Goal: Task Accomplishment & Management: Complete application form

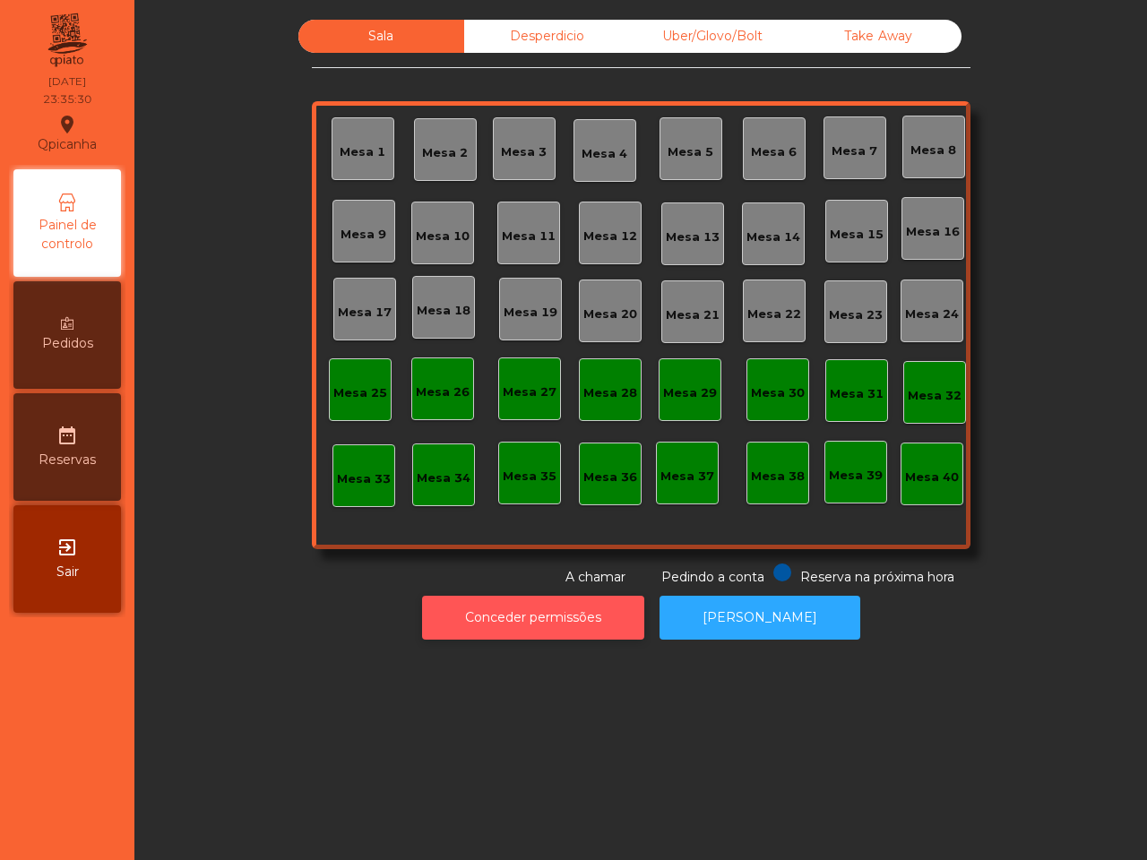
click at [543, 597] on button "Conceder permissões" at bounding box center [533, 618] width 222 height 44
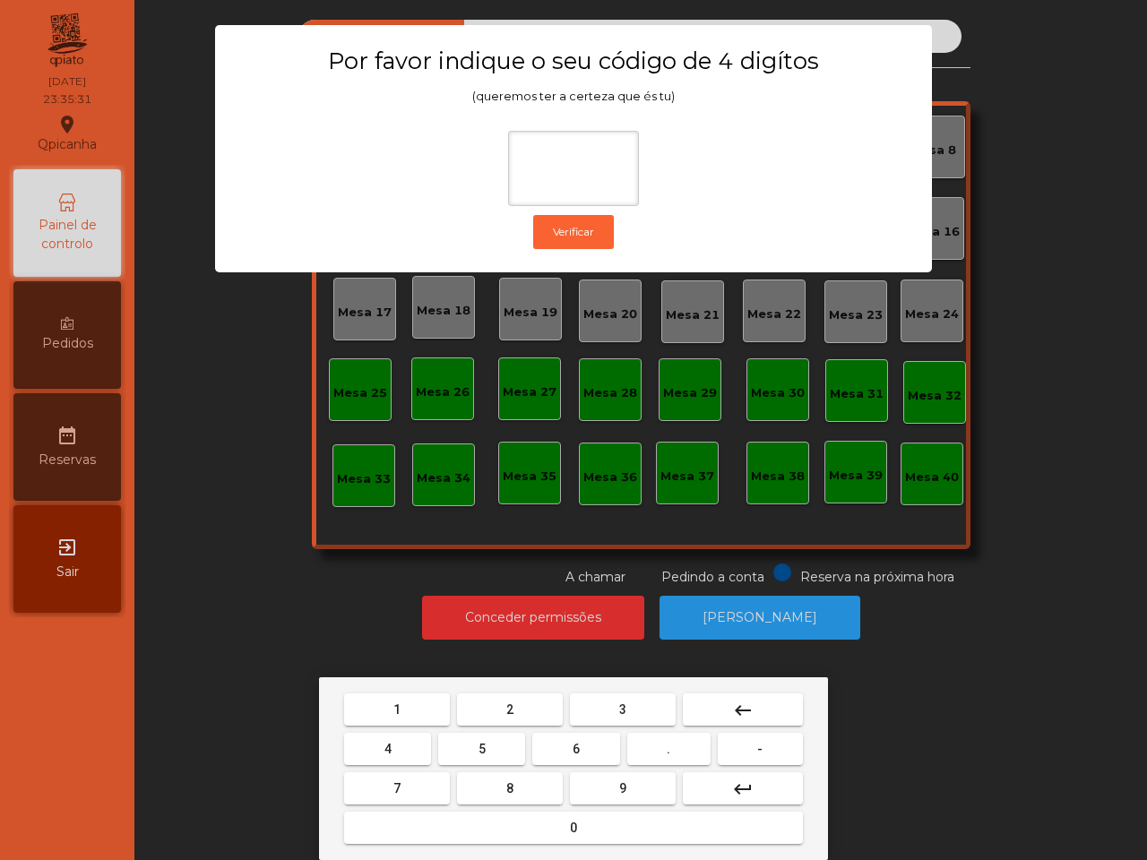
click at [564, 748] on button "6" at bounding box center [575, 749] width 87 height 32
click at [468, 749] on button "5" at bounding box center [481, 749] width 87 height 32
drag, startPoint x: 388, startPoint y: 705, endPoint x: 475, endPoint y: 697, distance: 87.3
click at [390, 705] on button "1" at bounding box center [397, 709] width 106 height 32
click at [518, 693] on button "2" at bounding box center [510, 709] width 106 height 32
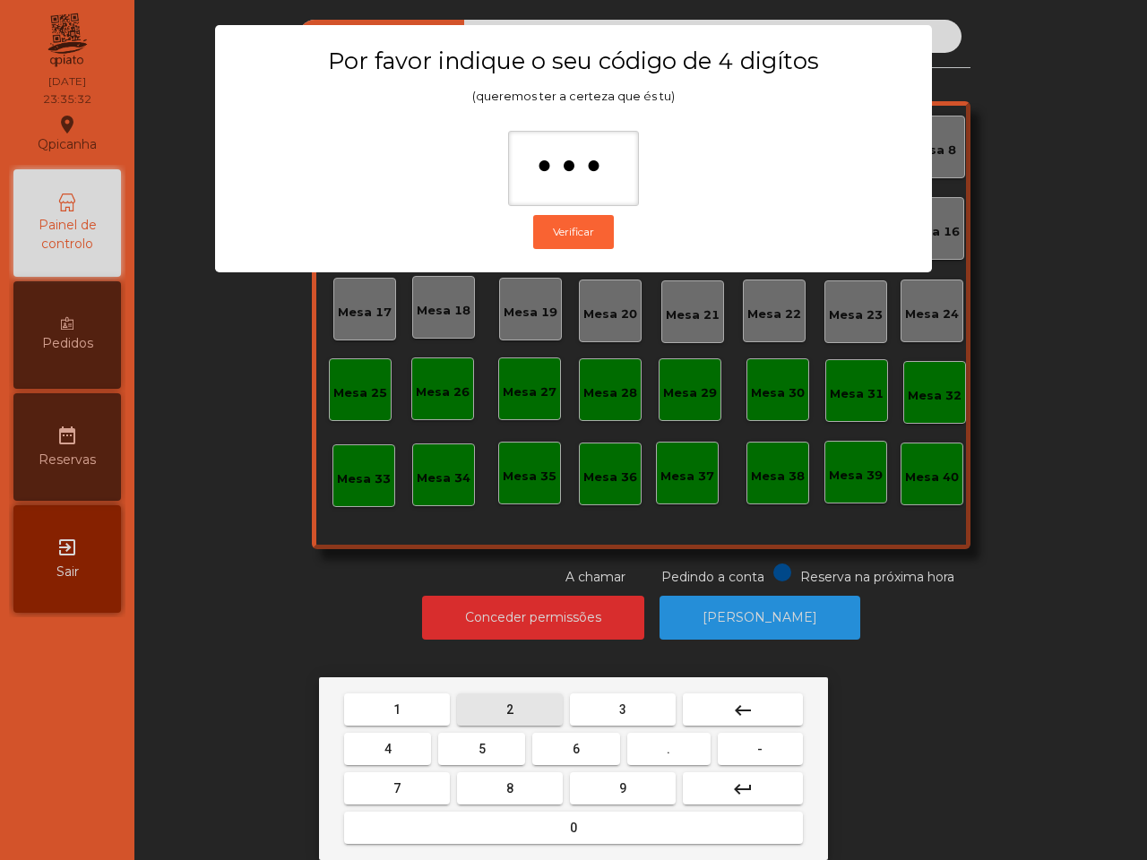
type input "****"
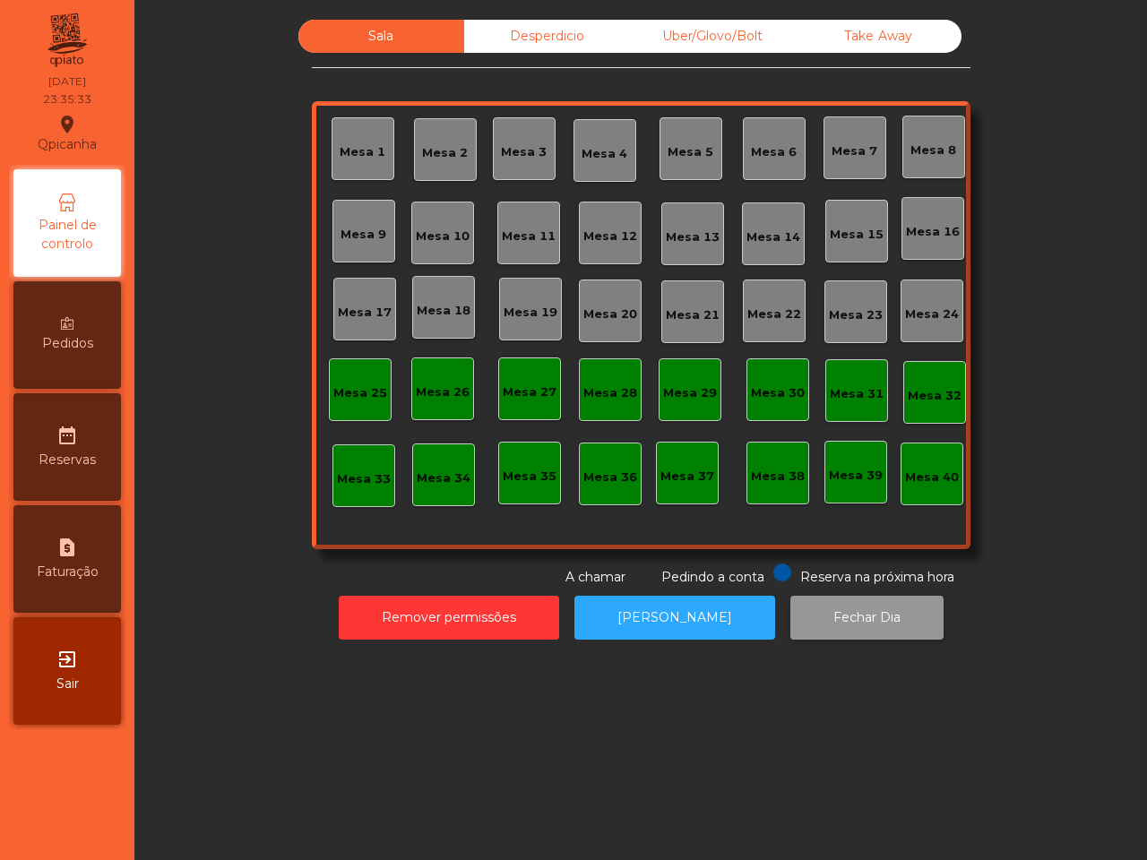
click at [833, 615] on button "Fechar Dia" at bounding box center [866, 618] width 153 height 44
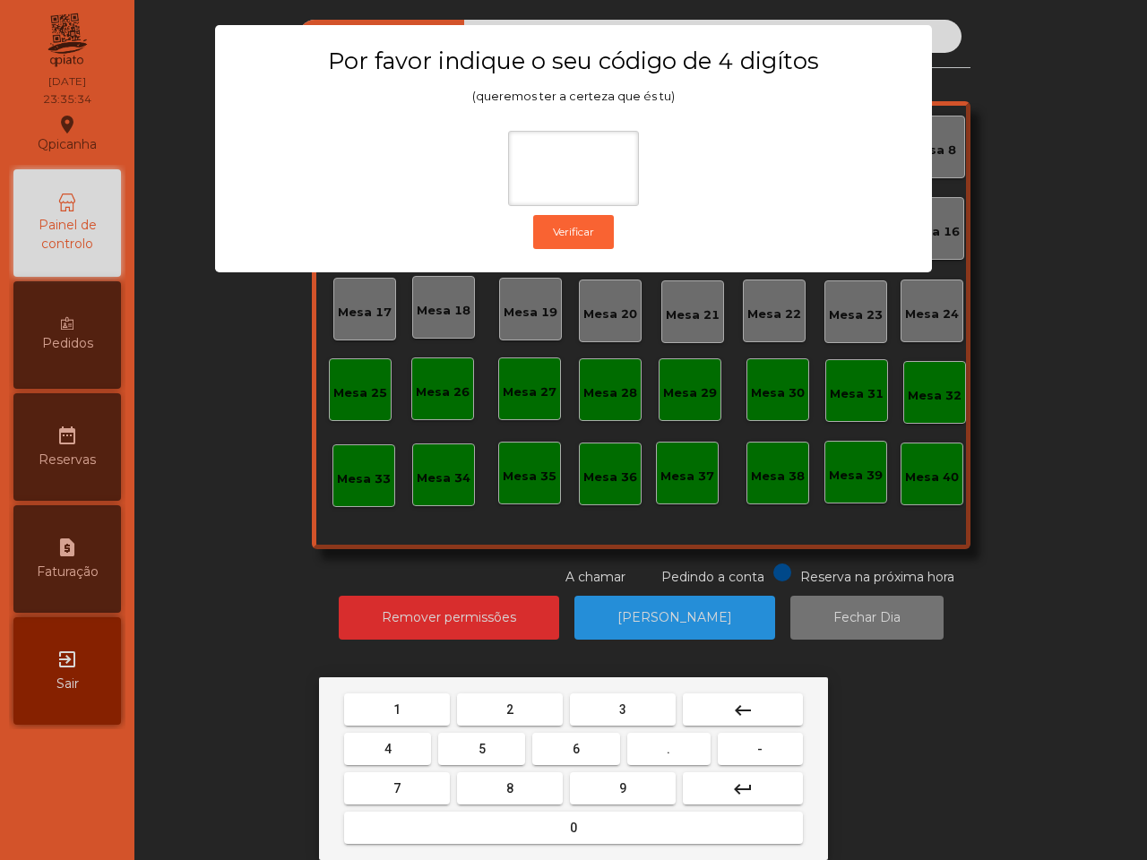
click at [570, 750] on button "6" at bounding box center [575, 749] width 87 height 32
click at [479, 746] on span "5" at bounding box center [481, 749] width 7 height 14
click at [418, 704] on button "1" at bounding box center [397, 709] width 106 height 32
click at [512, 702] on span "2" at bounding box center [509, 709] width 7 height 14
type input "****"
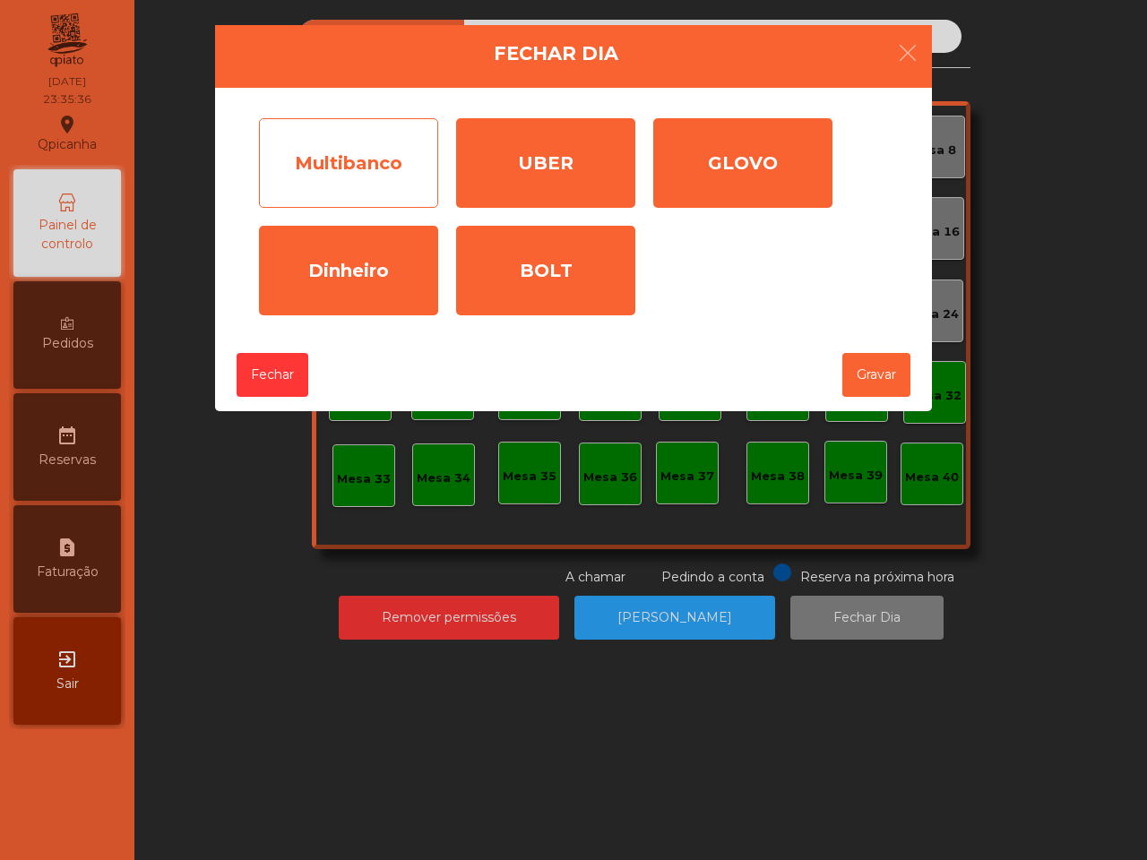
click at [369, 153] on div "Multibanco" at bounding box center [348, 163] width 179 height 90
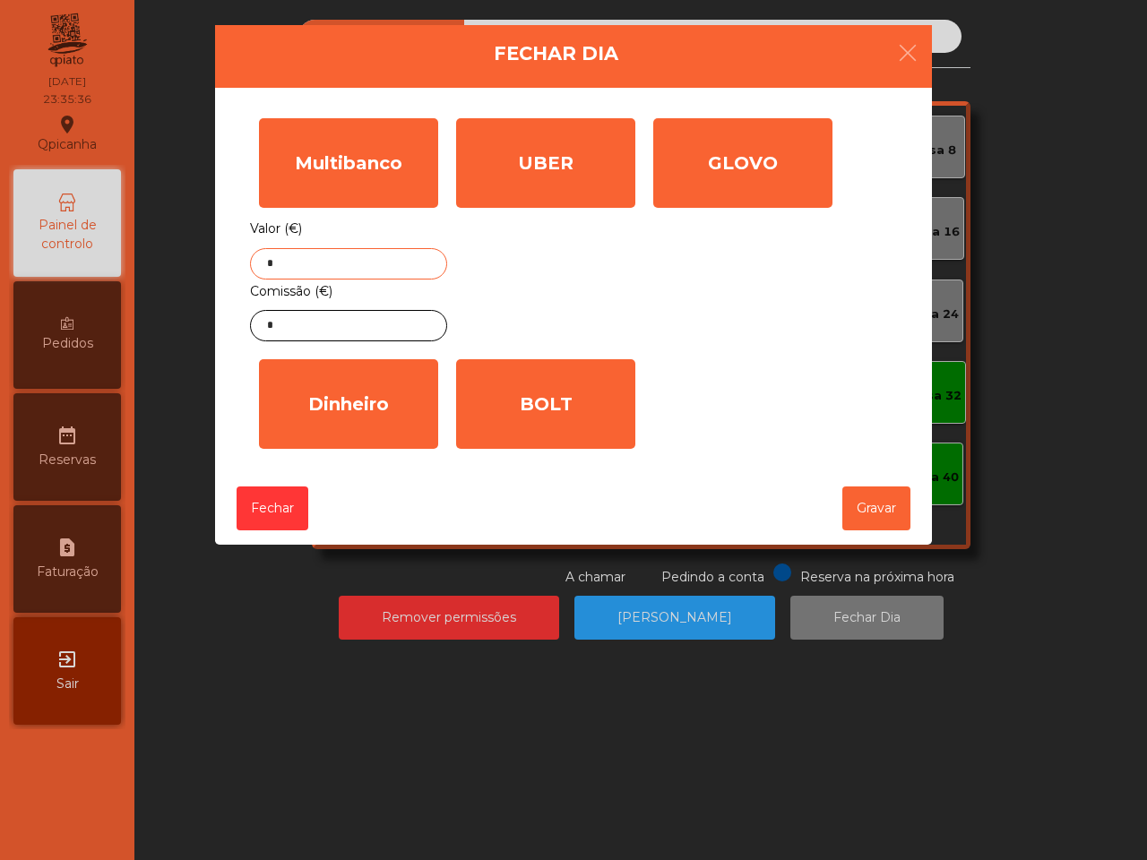
click at [405, 262] on input "*" at bounding box center [348, 263] width 197 height 31
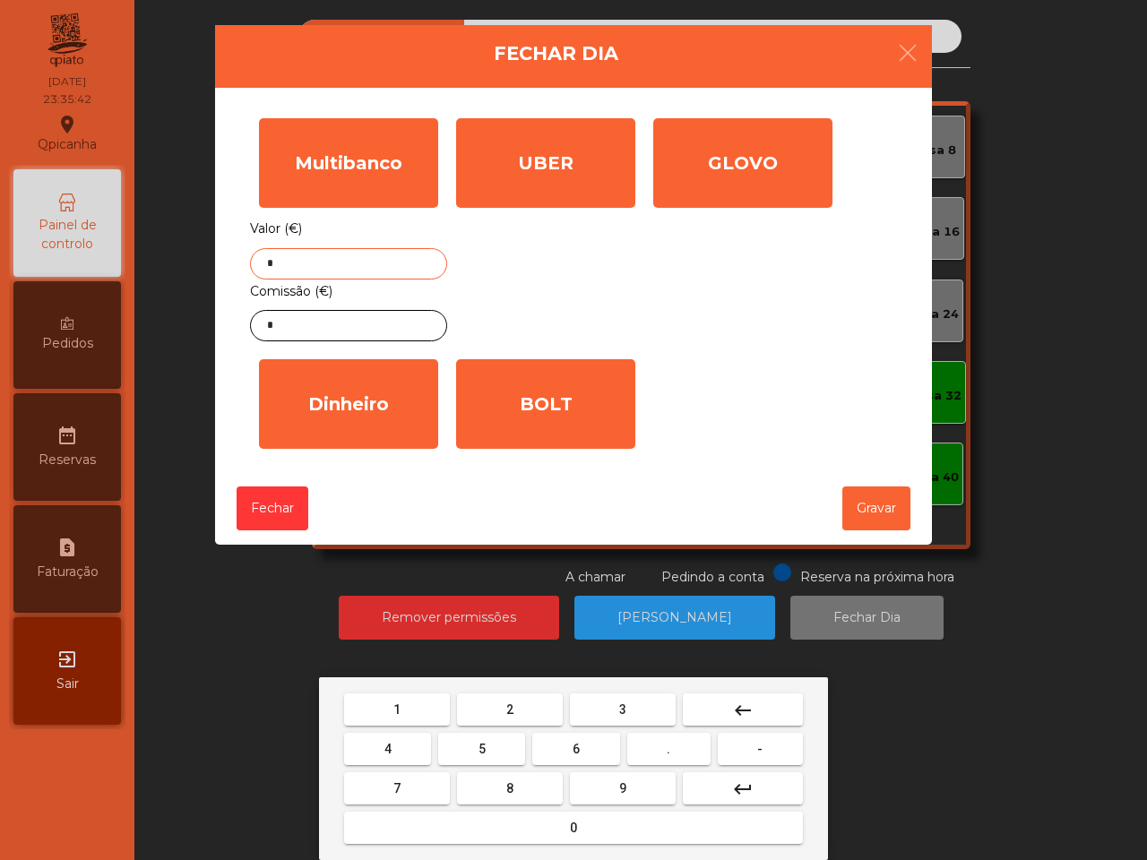
click at [606, 780] on button "9" at bounding box center [623, 788] width 106 height 32
click at [488, 775] on button "8" at bounding box center [510, 788] width 106 height 32
click at [473, 745] on button "5" at bounding box center [481, 749] width 87 height 32
drag, startPoint x: 630, startPoint y: 742, endPoint x: 654, endPoint y: 748, distance: 25.0
click at [632, 742] on button "." at bounding box center [668, 749] width 83 height 32
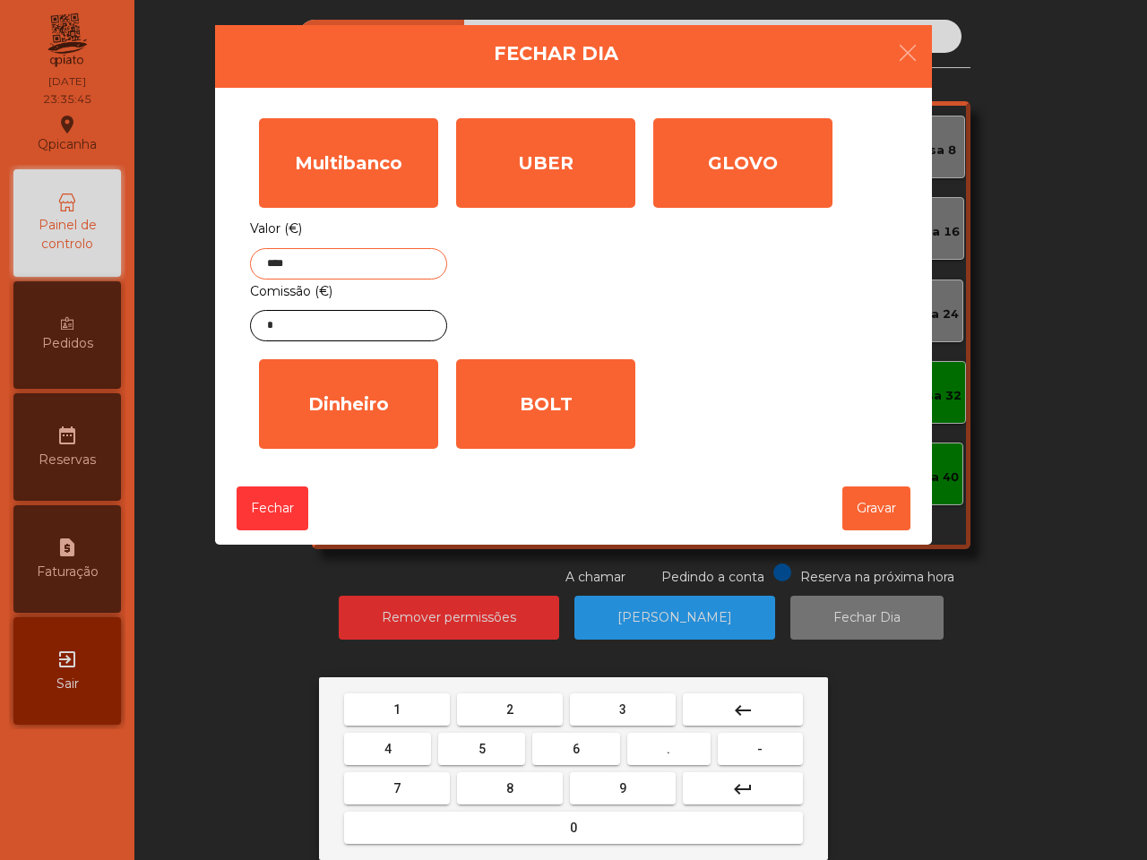
click at [625, 787] on button "9" at bounding box center [623, 788] width 106 height 32
click at [500, 750] on button "5" at bounding box center [481, 749] width 87 height 32
type input "******"
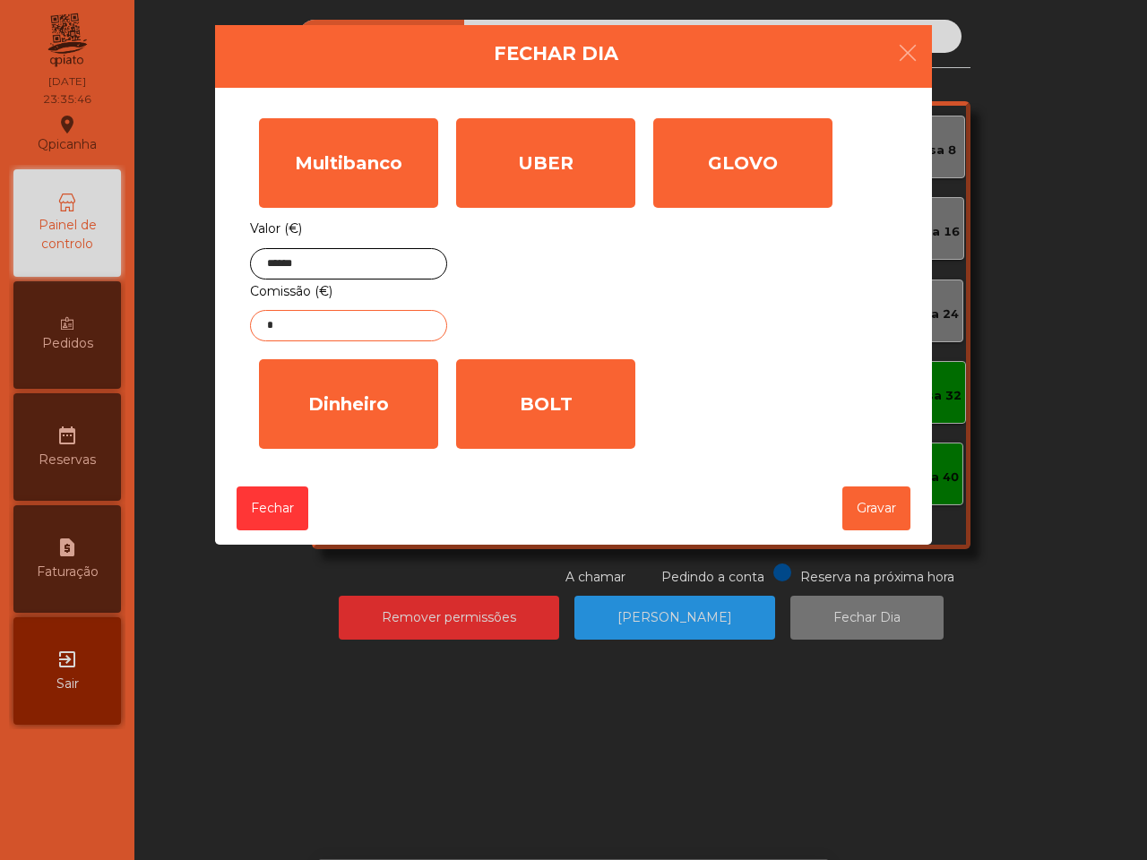
click at [370, 323] on input "*" at bounding box center [348, 325] width 197 height 31
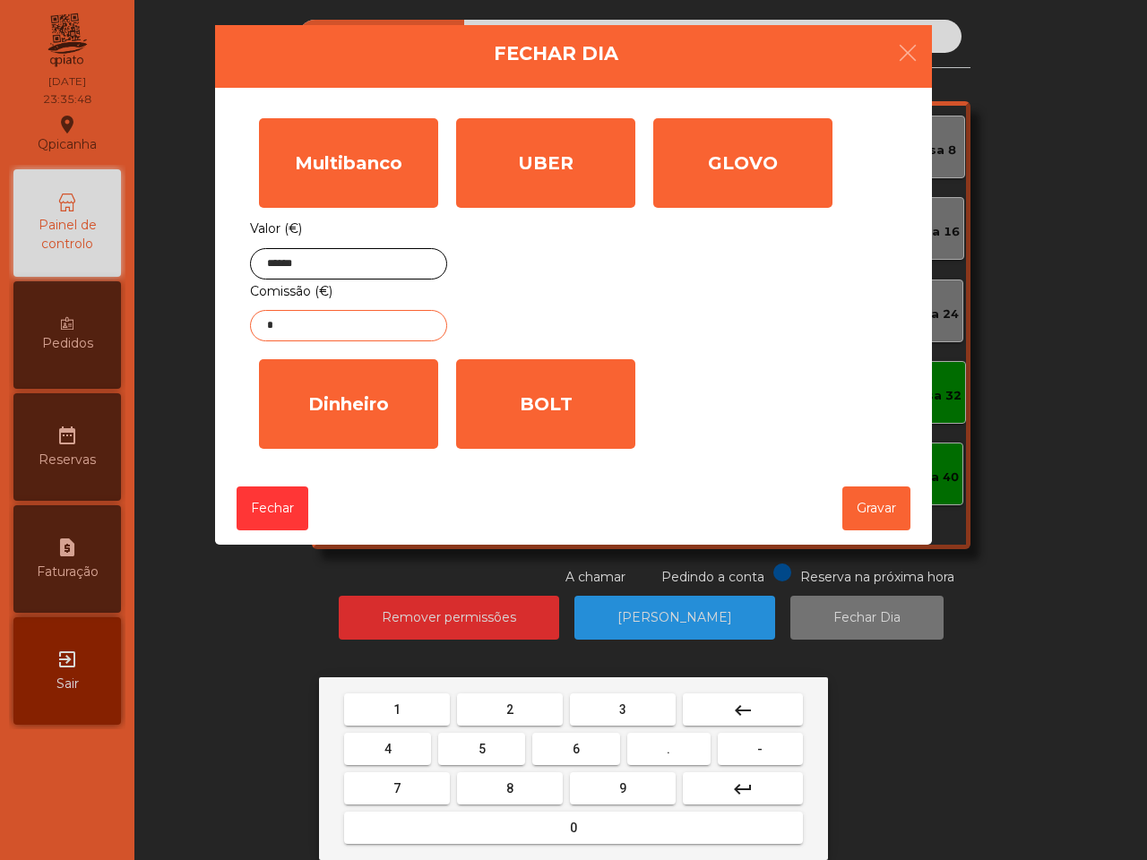
click at [520, 701] on button "2" at bounding box center [510, 709] width 106 height 32
click at [663, 735] on button "." at bounding box center [668, 749] width 83 height 32
click at [526, 700] on button "2" at bounding box center [510, 709] width 106 height 32
type input "***"
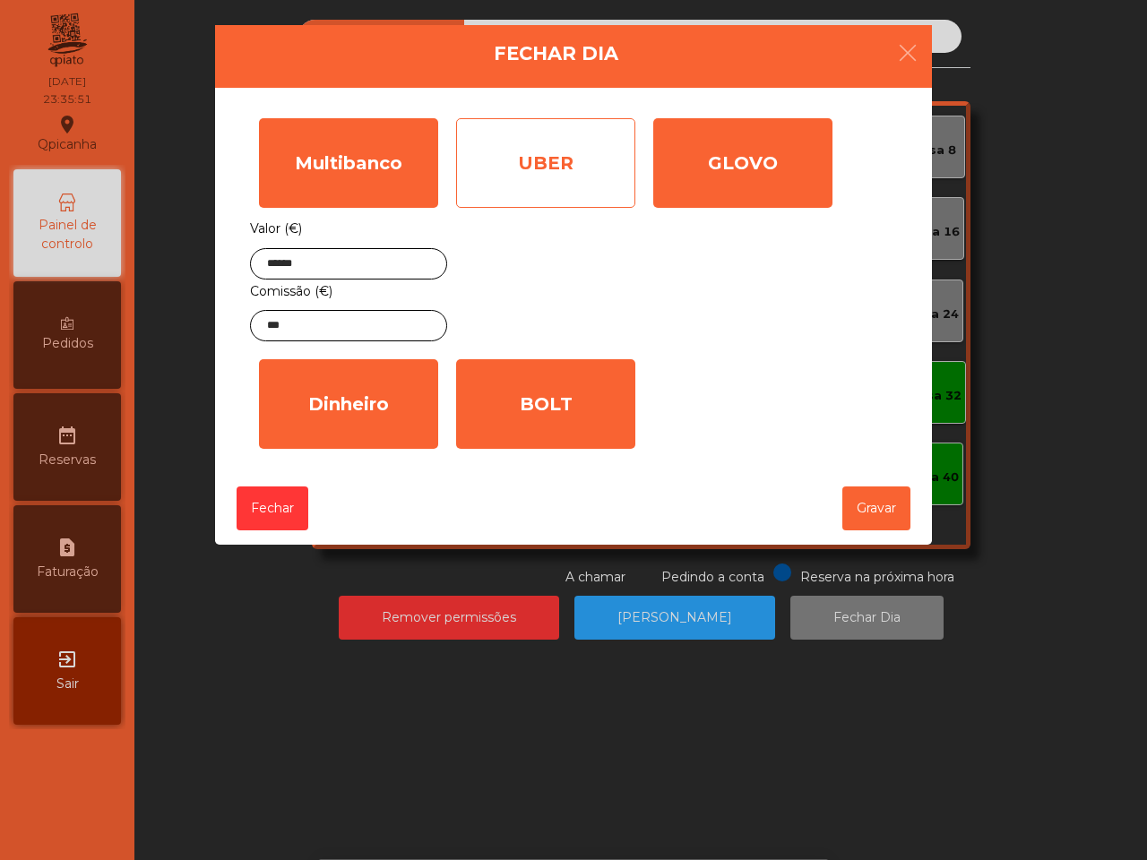
click at [533, 142] on div "UBER" at bounding box center [545, 163] width 179 height 90
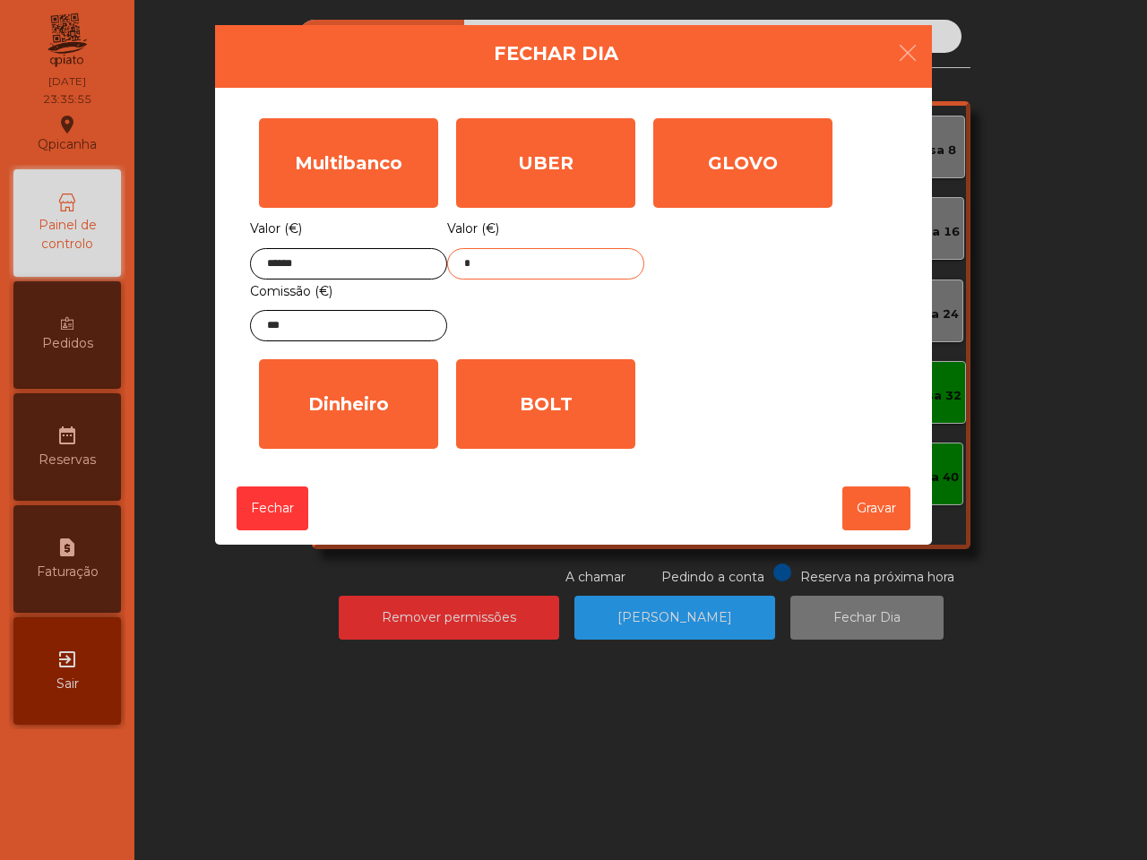
click at [580, 249] on input "*" at bounding box center [545, 263] width 197 height 31
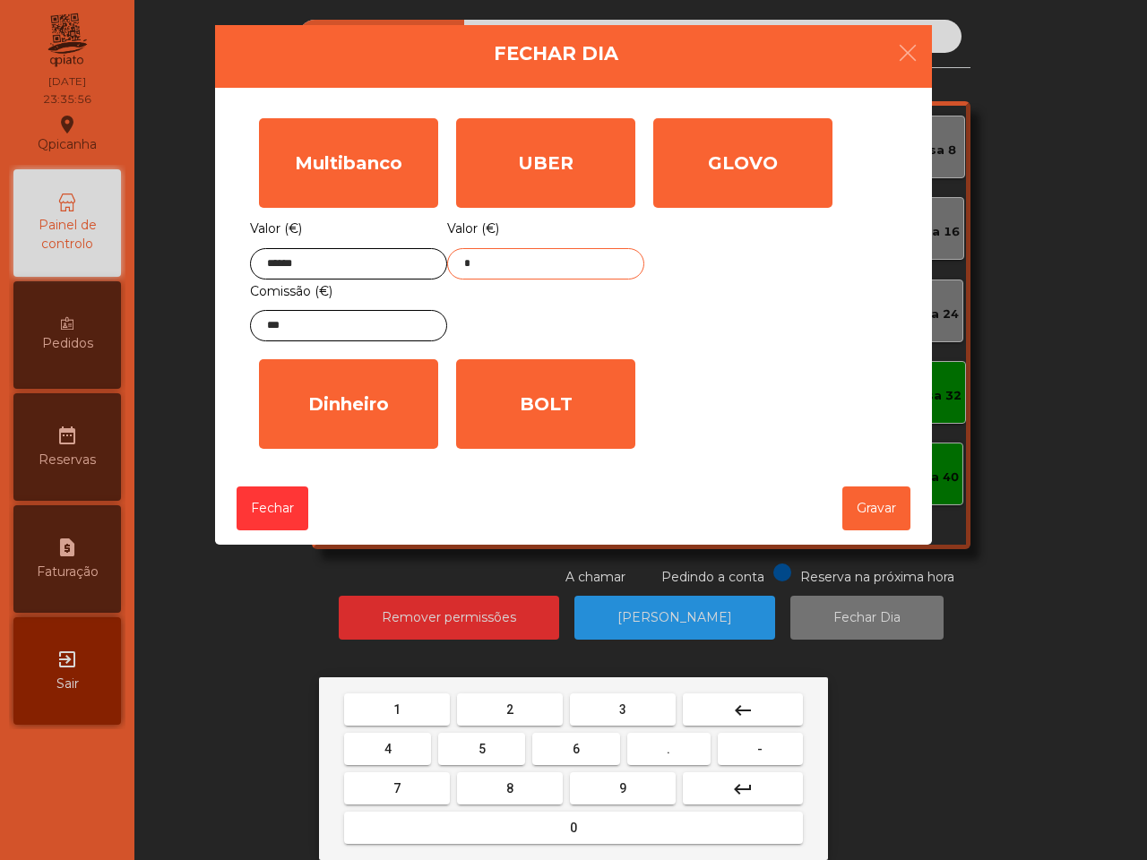
click at [430, 709] on button "1" at bounding box center [397, 709] width 106 height 32
click at [641, 701] on button "3" at bounding box center [623, 709] width 106 height 32
click at [661, 744] on button "." at bounding box center [668, 749] width 83 height 32
click at [412, 785] on button "7" at bounding box center [397, 788] width 106 height 32
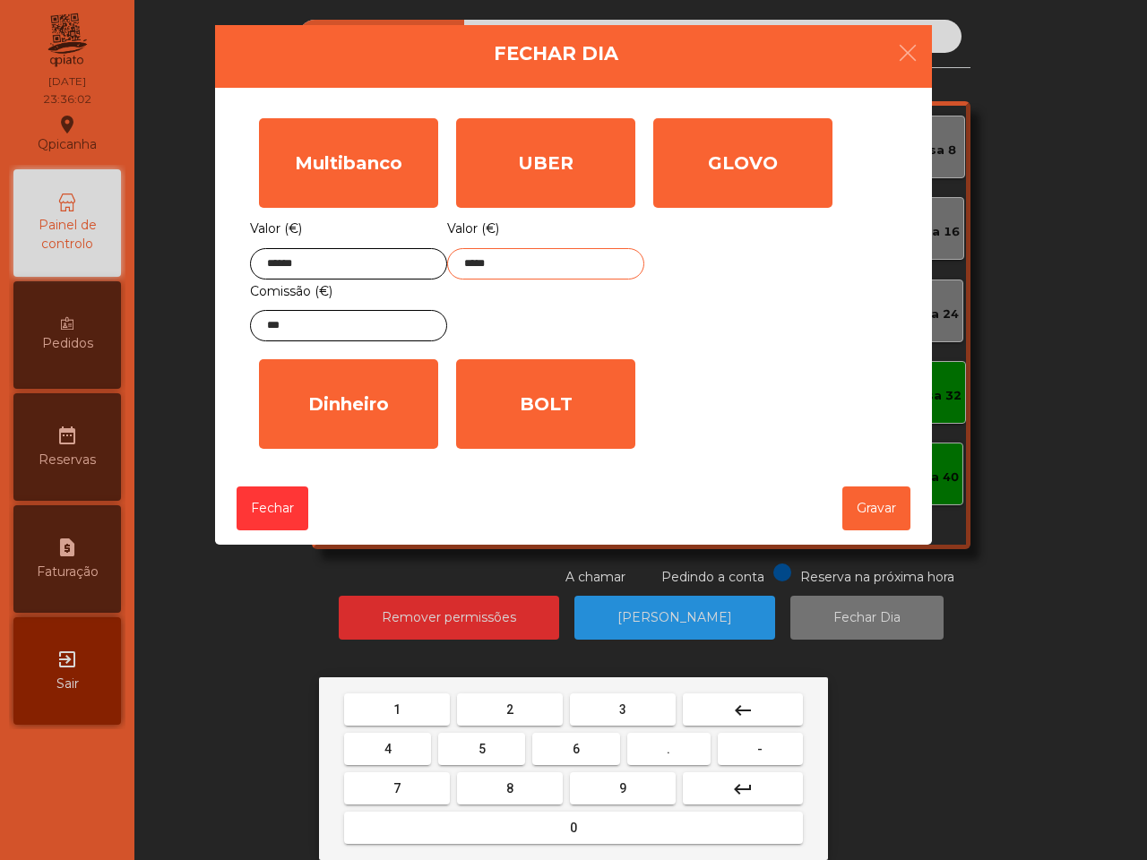
click at [593, 744] on button "6" at bounding box center [575, 749] width 87 height 32
type input "******"
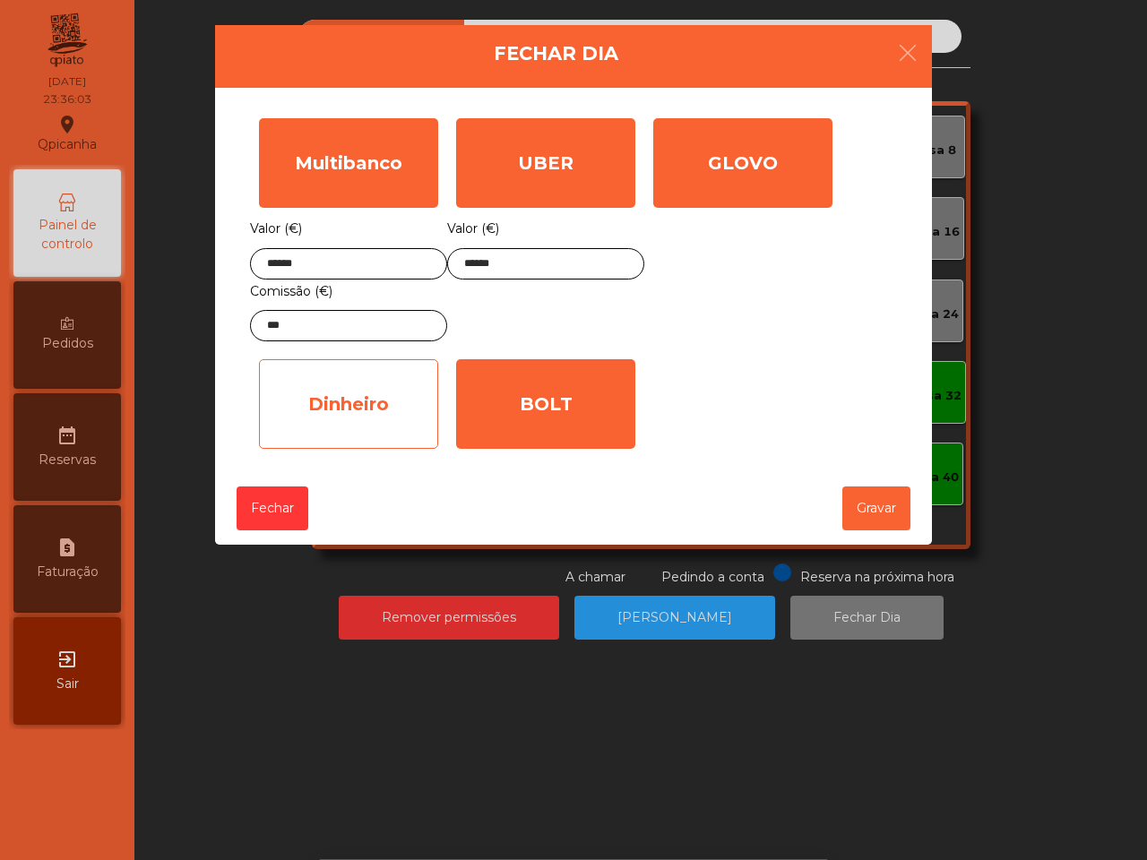
click at [409, 423] on div "Dinheiro" at bounding box center [348, 404] width 179 height 90
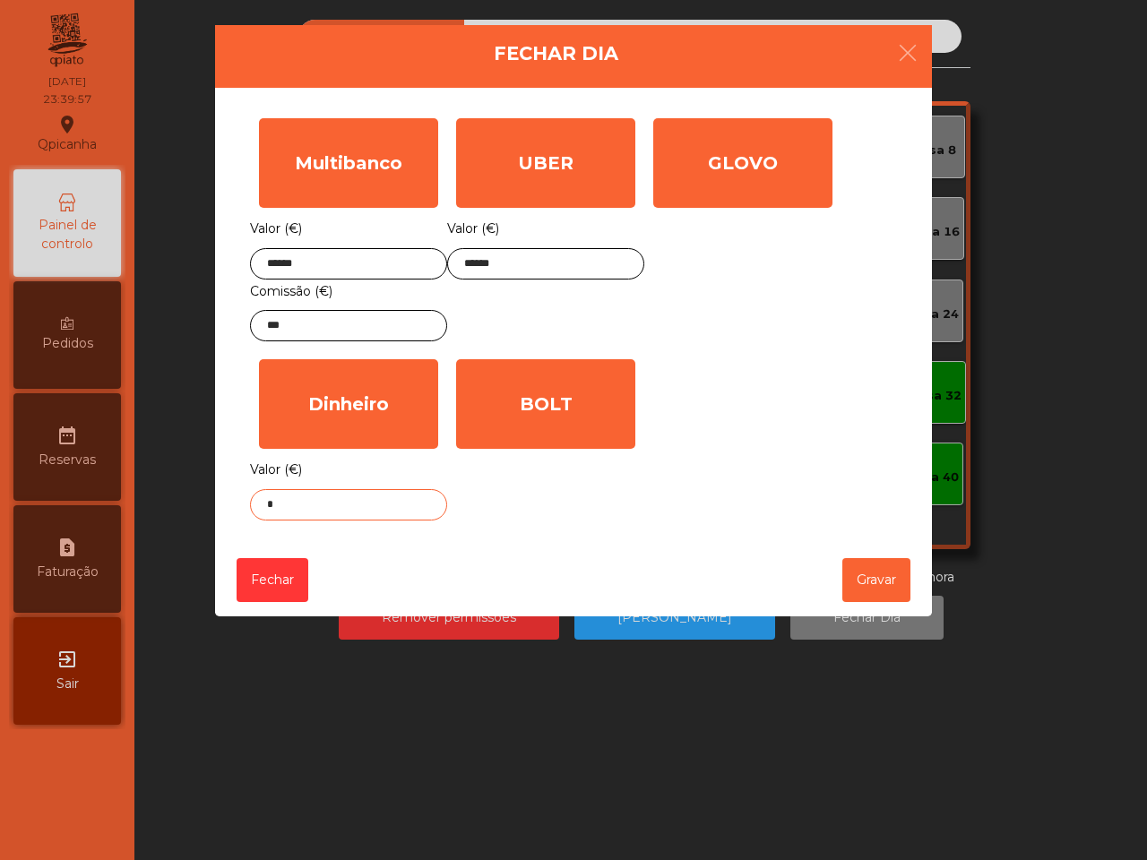
click at [368, 507] on input "*" at bounding box center [348, 504] width 197 height 31
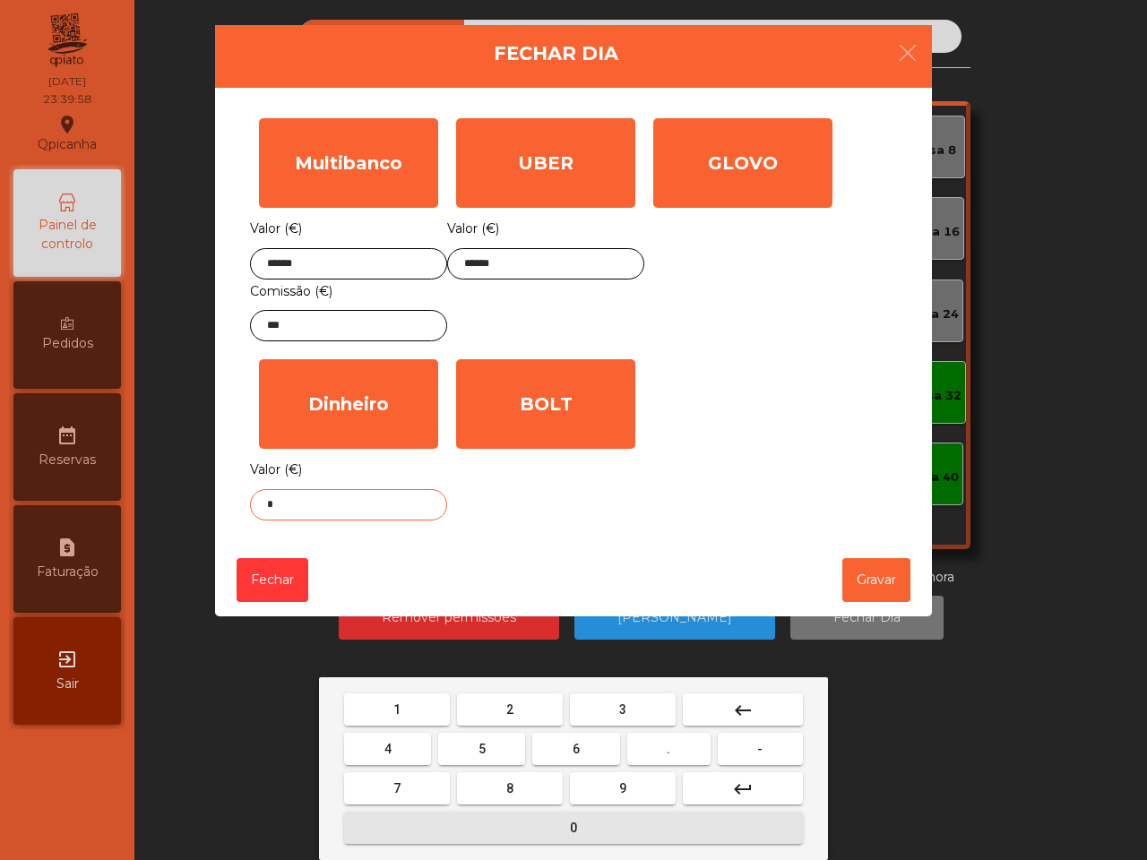
click at [549, 820] on button "0" at bounding box center [573, 828] width 459 height 32
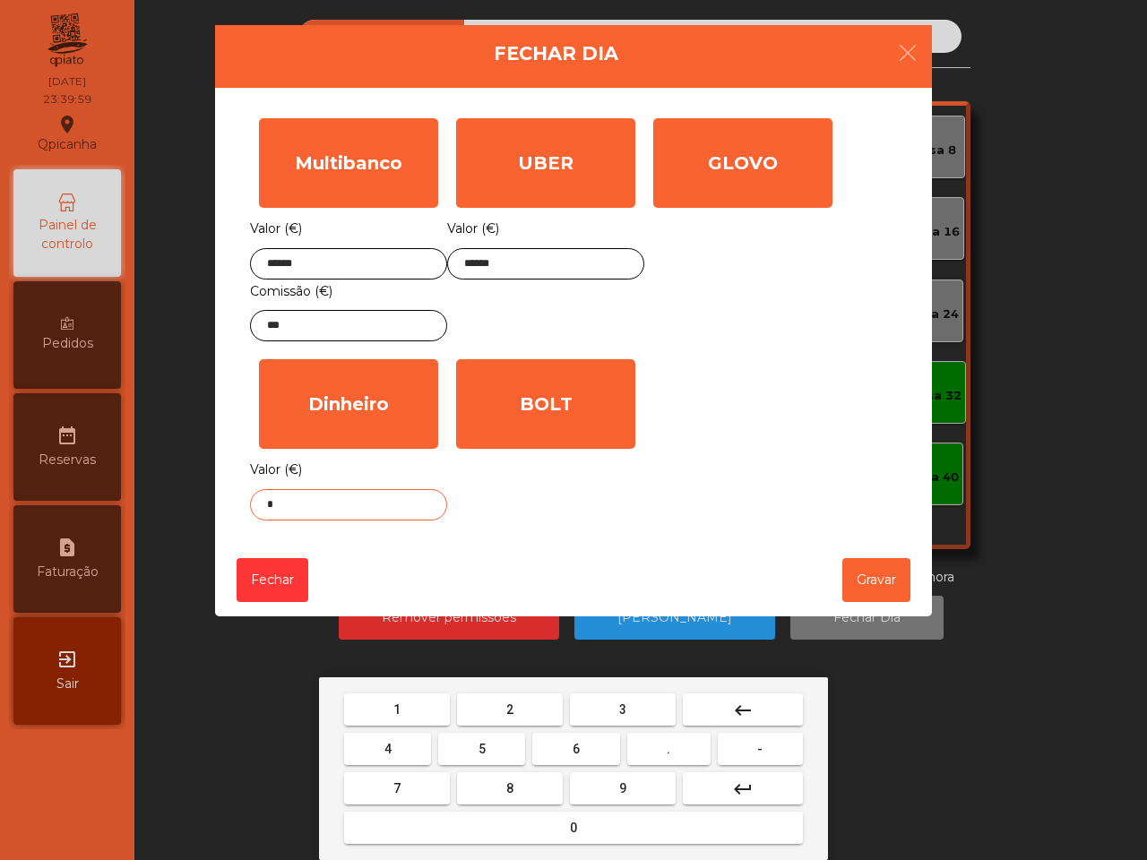
click at [666, 736] on button "." at bounding box center [668, 749] width 83 height 32
click at [422, 713] on button "1" at bounding box center [397, 709] width 106 height 32
click at [490, 742] on button "5" at bounding box center [481, 749] width 87 height 32
type input "****"
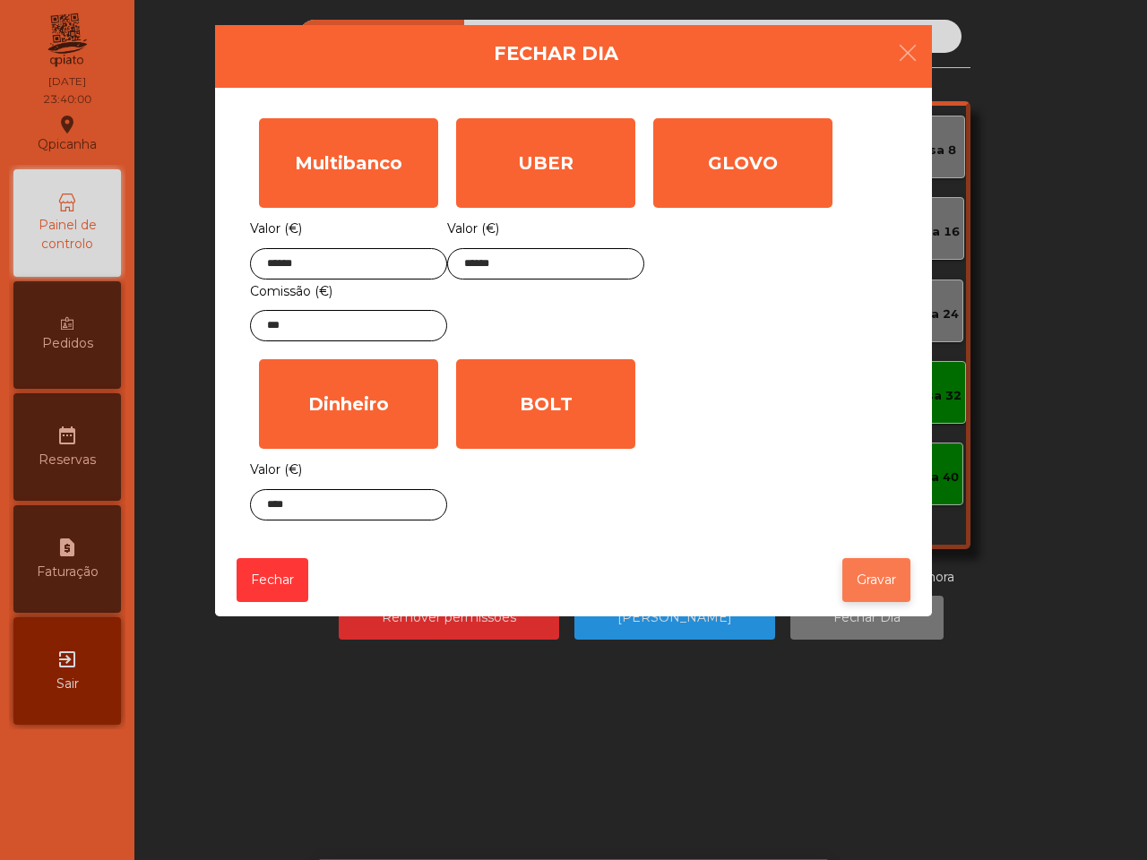
click at [876, 579] on button "Gravar" at bounding box center [876, 580] width 68 height 44
